Goal: Task Accomplishment & Management: Use online tool/utility

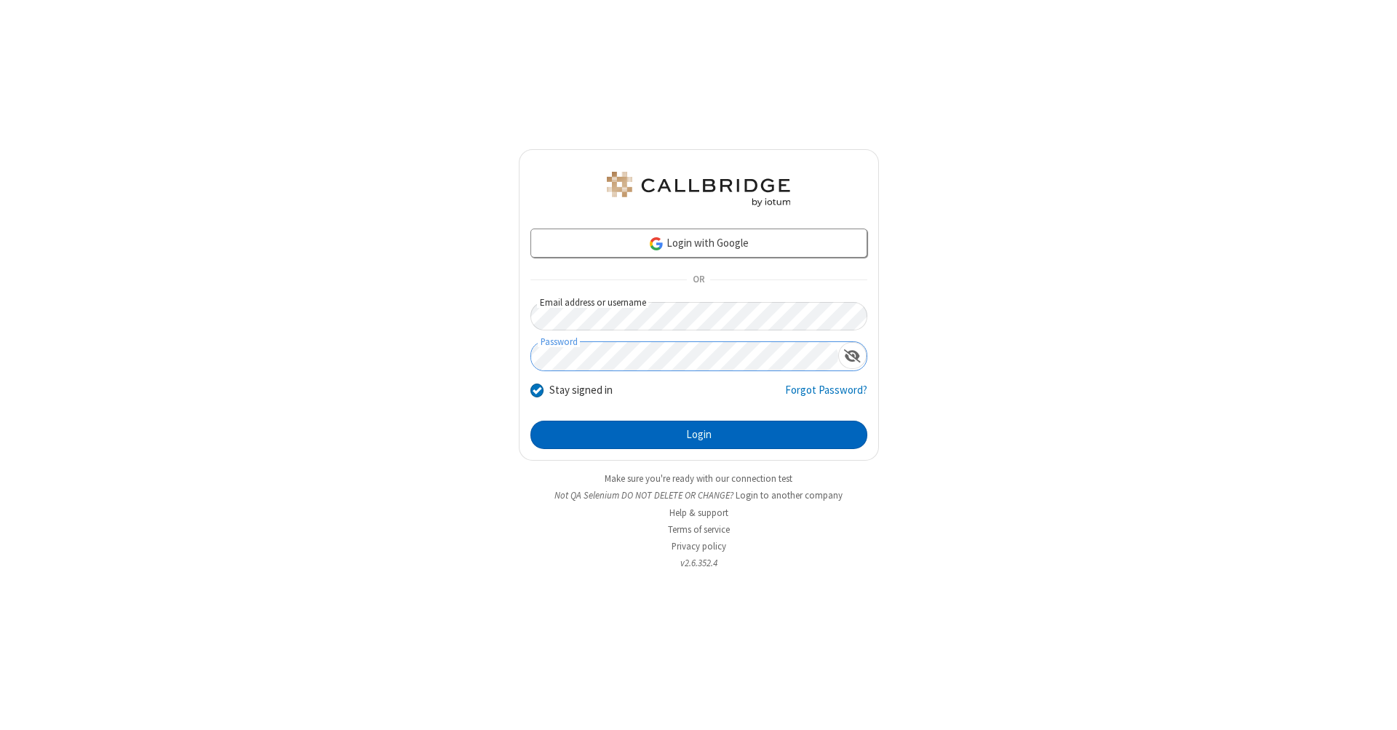
click at [698, 435] on button "Login" at bounding box center [698, 434] width 337 height 29
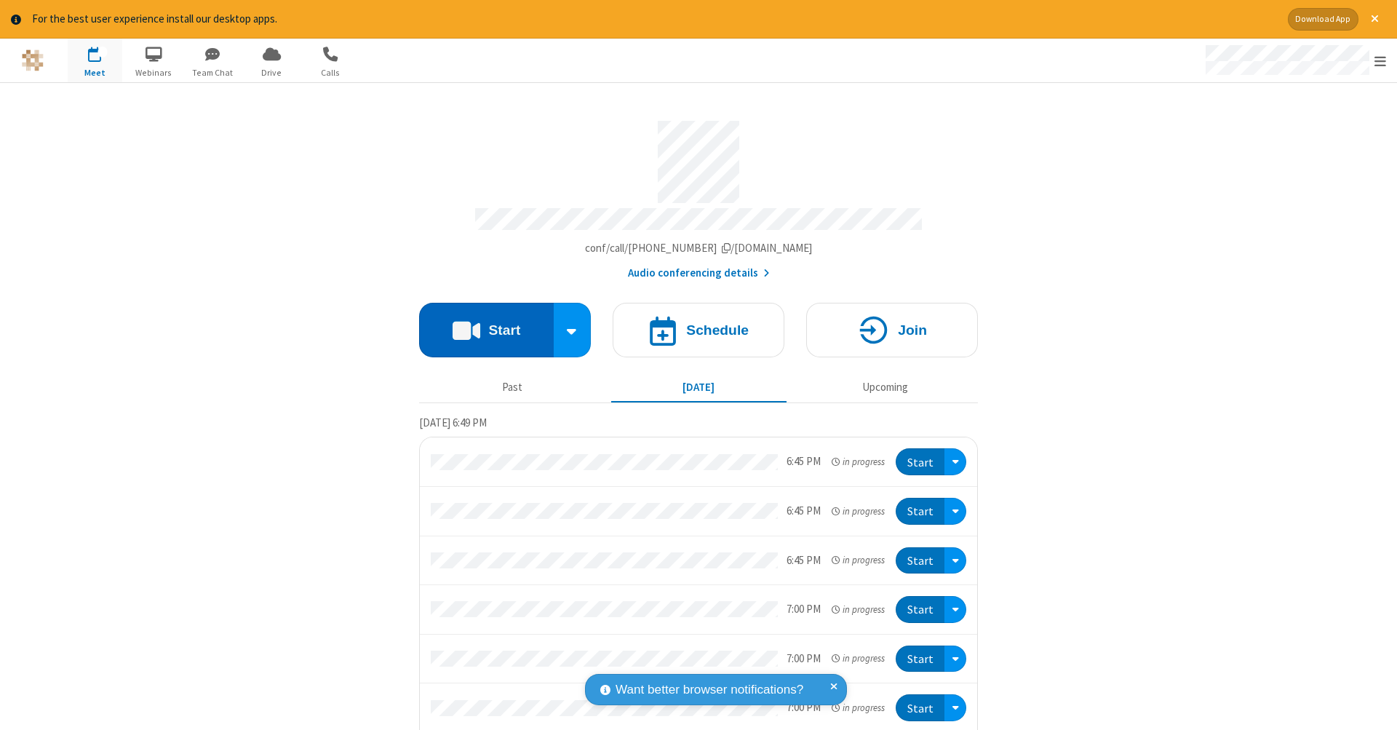
click at [480, 322] on button "Start" at bounding box center [486, 330] width 135 height 55
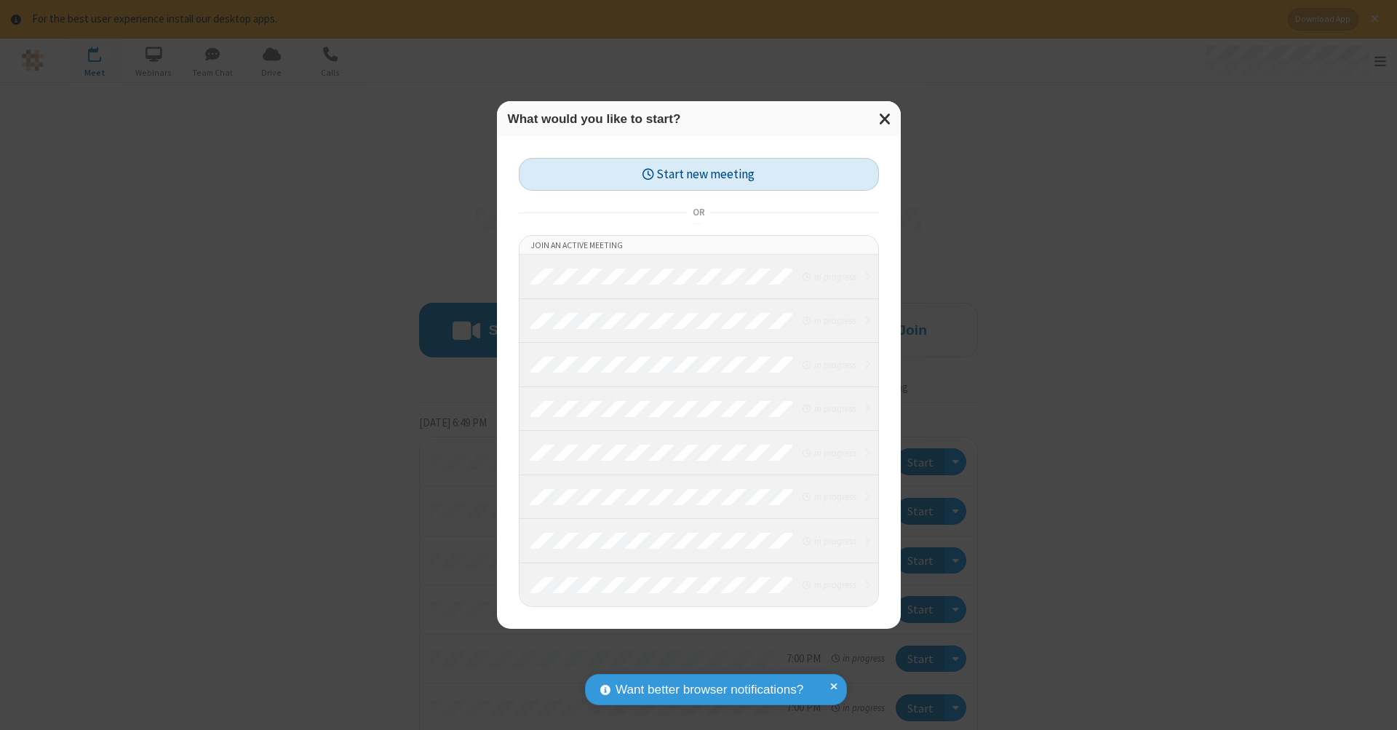
click at [698, 174] on button "Start new meeting" at bounding box center [699, 174] width 360 height 33
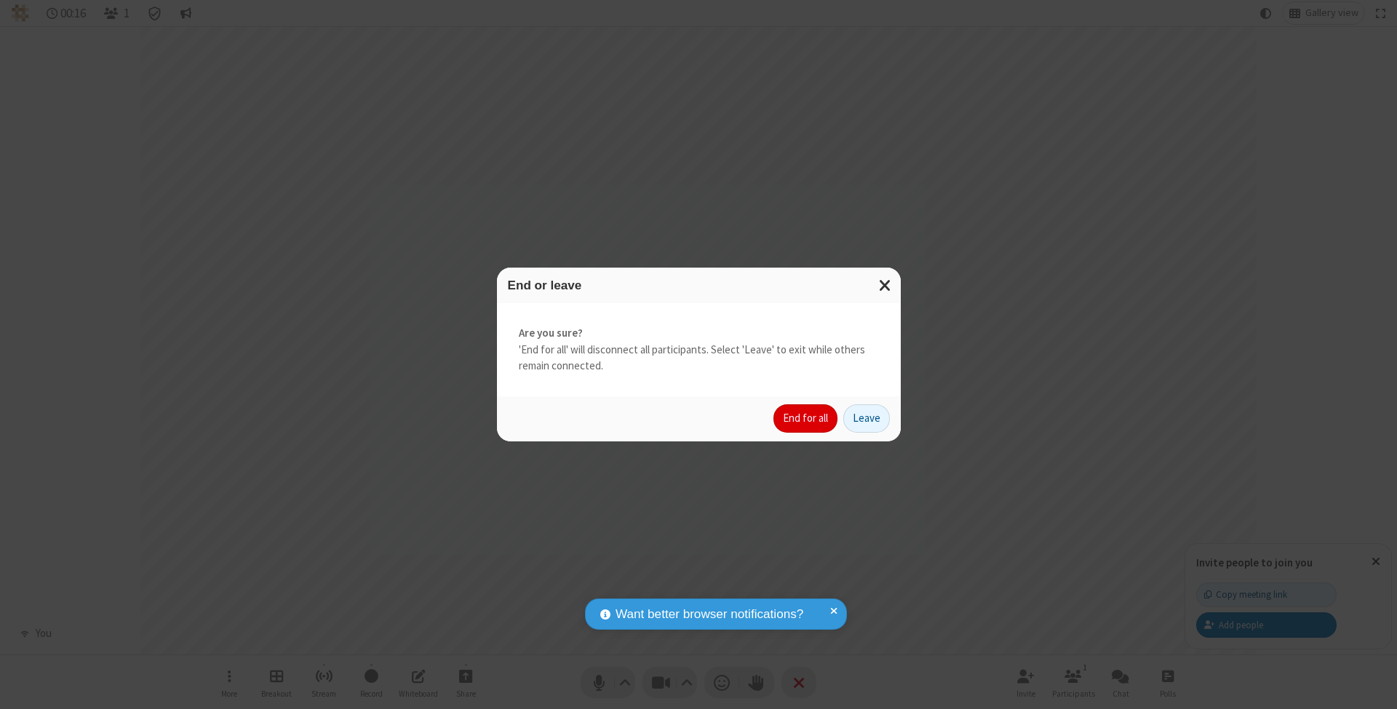
click at [806, 418] on button "End for all" at bounding box center [805, 418] width 64 height 29
